Goal: Information Seeking & Learning: Understand process/instructions

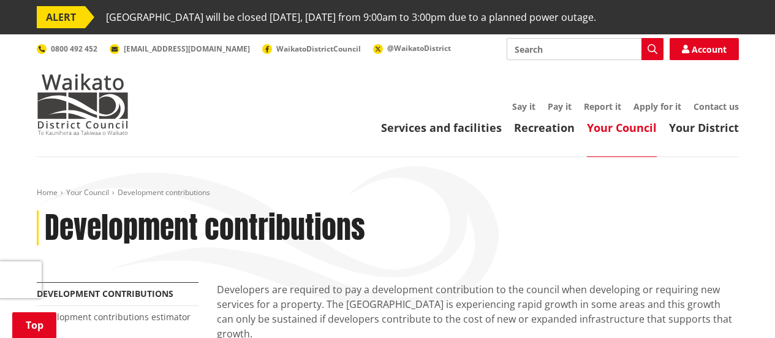
scroll to position [368, 0]
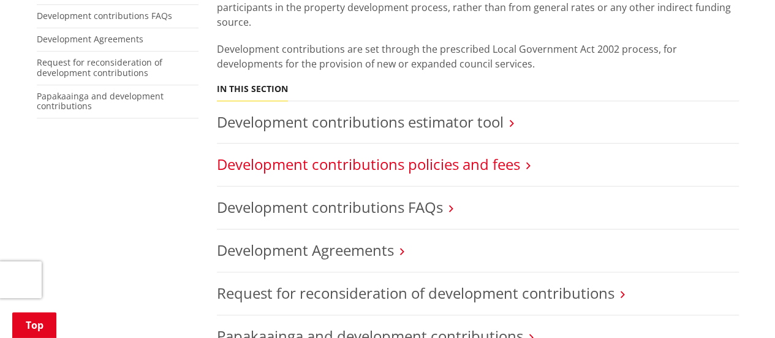
click at [464, 154] on link "Development contributions policies and fees" at bounding box center [368, 164] width 303 height 20
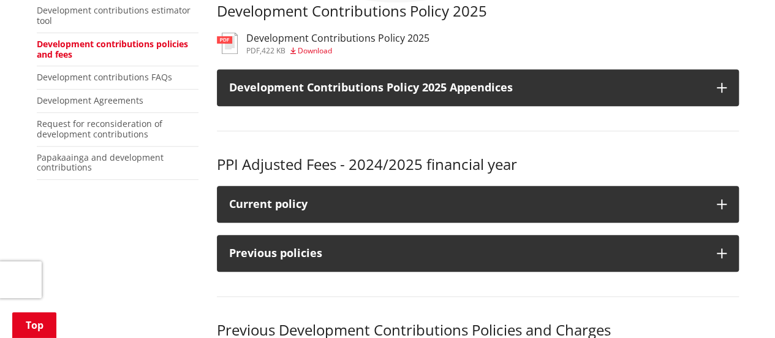
scroll to position [368, 0]
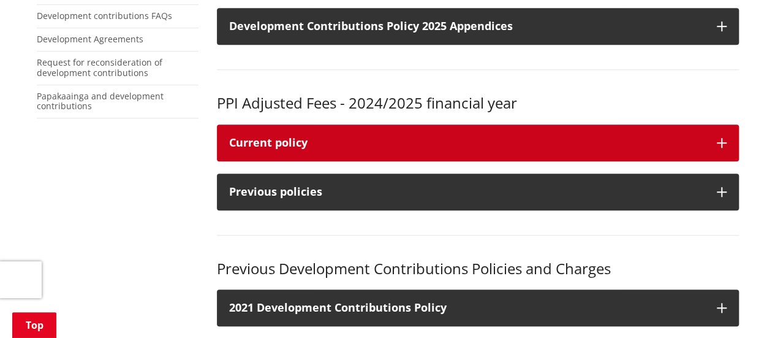
click at [456, 145] on div "Current policy" at bounding box center [466, 143] width 475 height 12
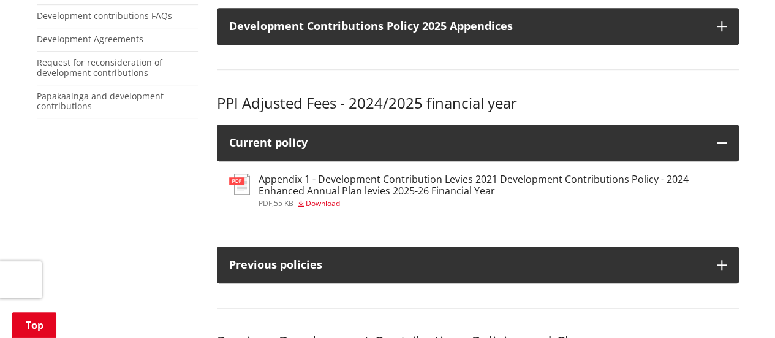
click at [491, 179] on h3 "Appendix 1 - Development Contribution Levies 2021 Development Contributions Pol…" at bounding box center [493, 184] width 468 height 23
